Goal: Entertainment & Leisure: Browse casually

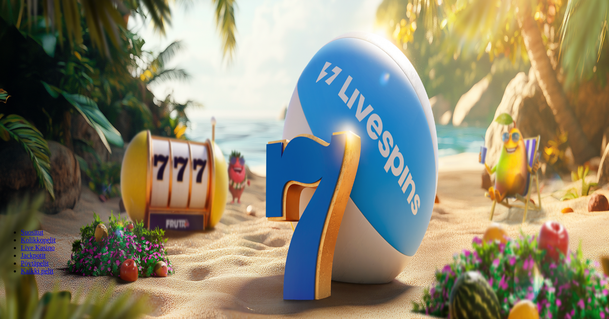
click at [7, 203] on span "minus icon" at bounding box center [7, 203] width 0 height 0
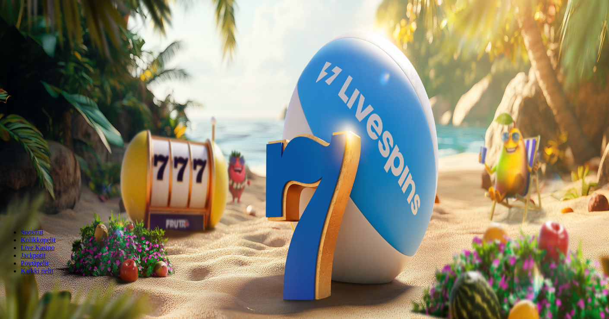
type input "**"
click at [45, 206] on span "Talleta ja pelaa" at bounding box center [26, 209] width 38 height 6
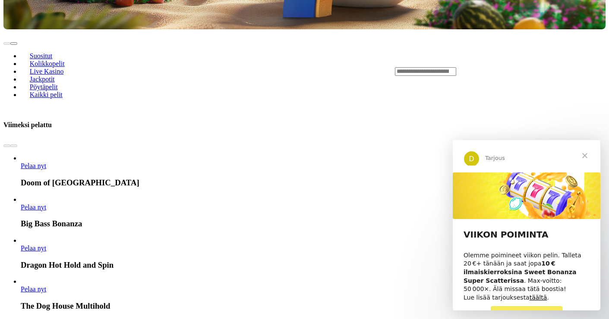
click at [584, 150] on span "Sulje" at bounding box center [584, 155] width 31 height 31
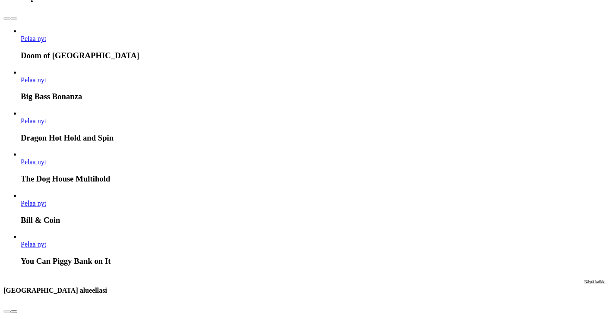
scroll to position [462, 0]
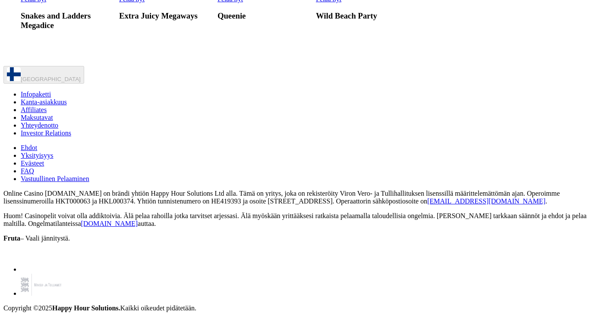
scroll to position [4344, 0]
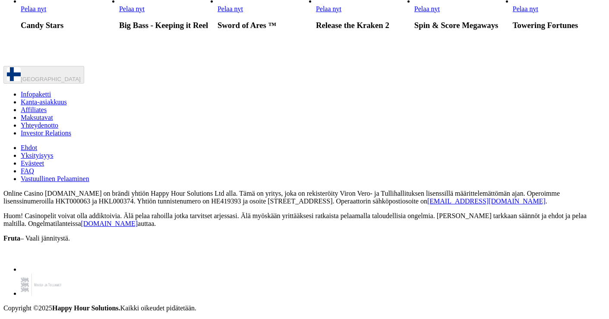
scroll to position [5809, 0]
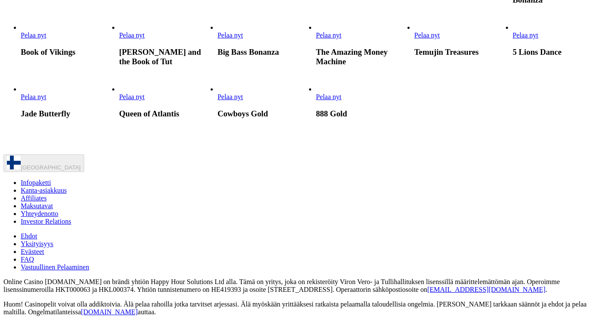
scroll to position [1321, 0]
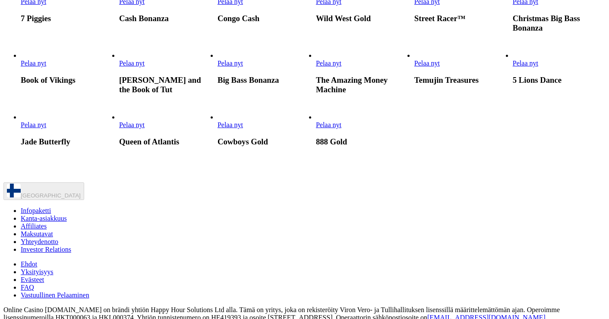
scroll to position [1263, 0]
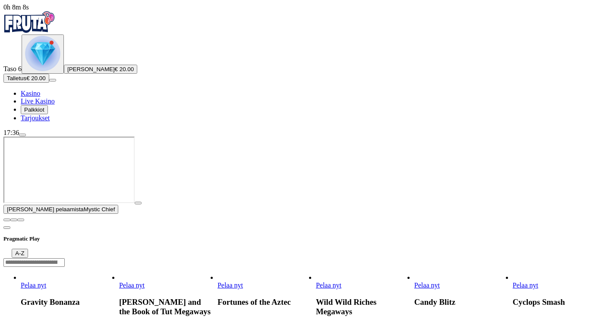
click at [55, 31] on img "Primary" at bounding box center [29, 22] width 52 height 22
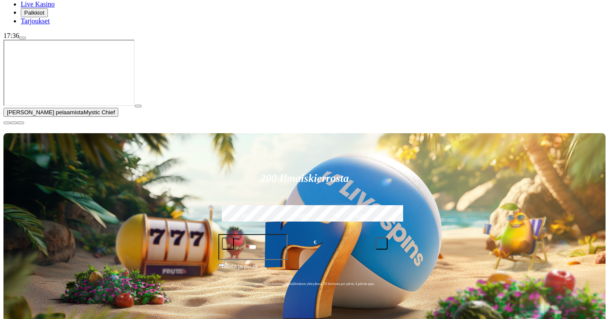
scroll to position [106, 0]
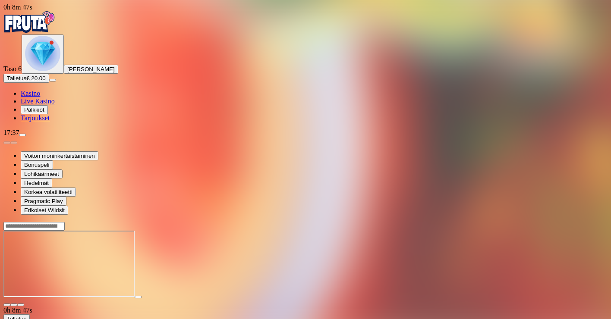
click at [57, 71] on img "Primary" at bounding box center [42, 53] width 35 height 35
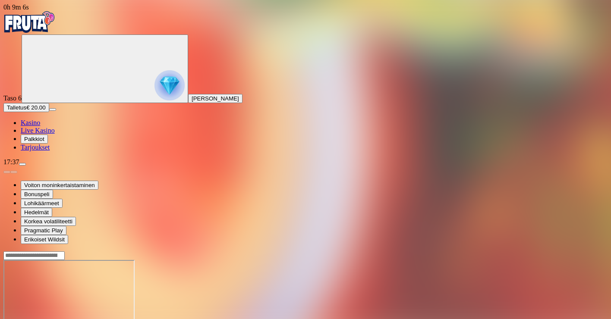
click at [155, 83] on img "Primary" at bounding box center [170, 85] width 30 height 30
